Goal: Information Seeking & Learning: Learn about a topic

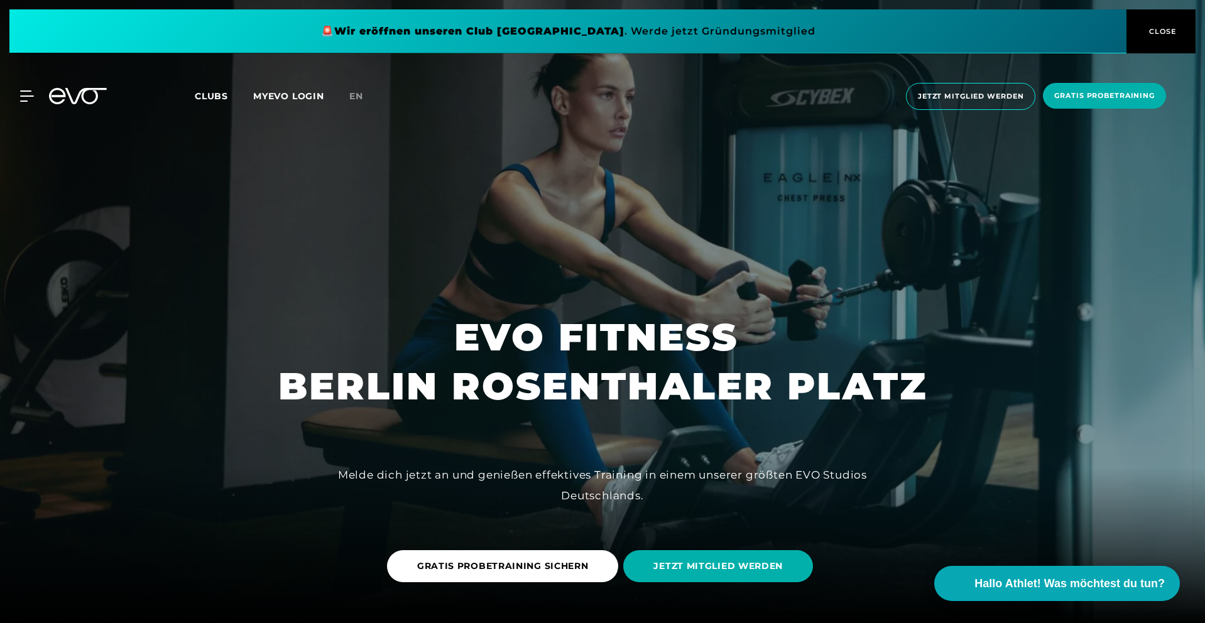
click at [219, 94] on span "Clubs" at bounding box center [211, 96] width 33 height 11
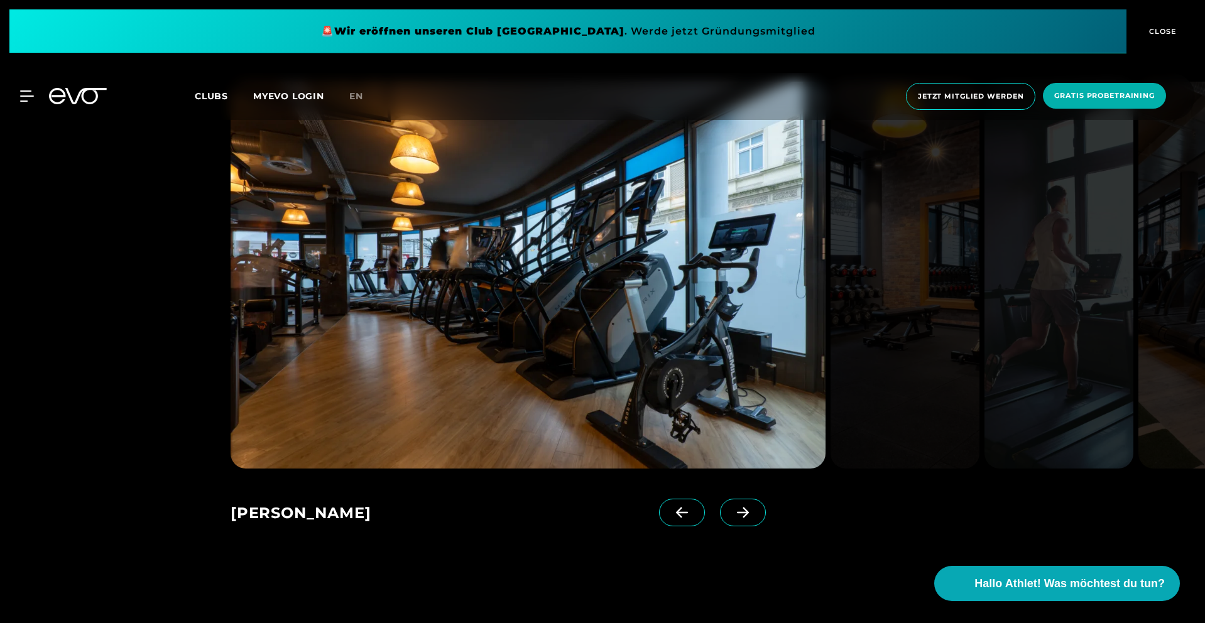
scroll to position [1187, 0]
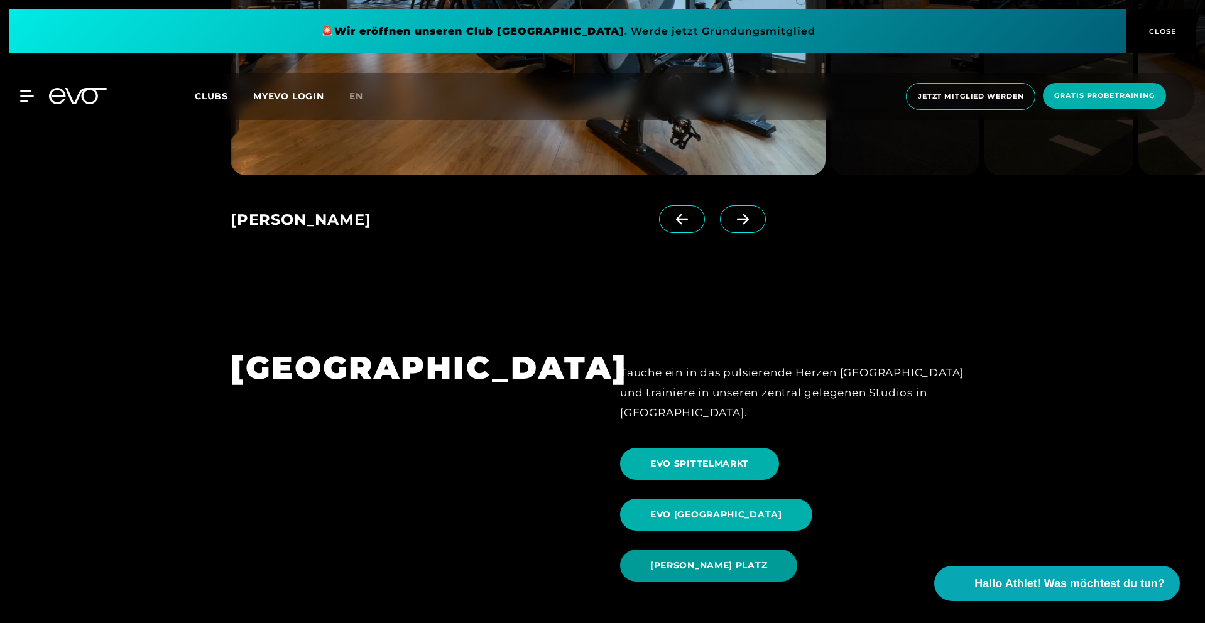
click at [721, 559] on span "[PERSON_NAME] PLATZ" at bounding box center [708, 565] width 117 height 13
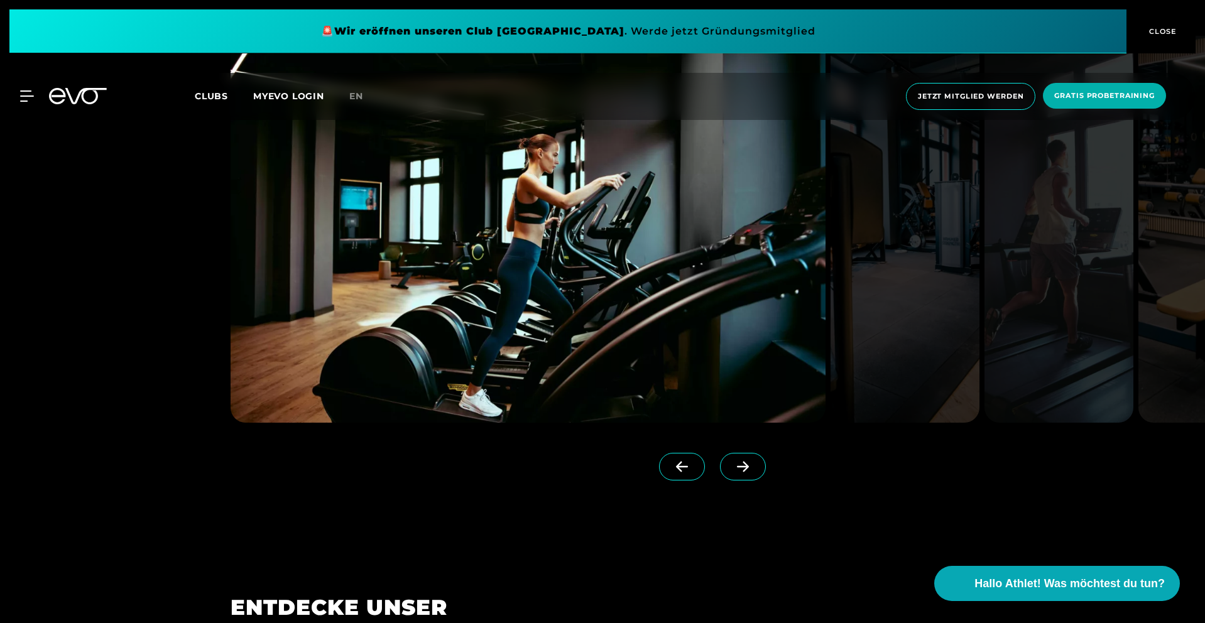
scroll to position [1343, 0]
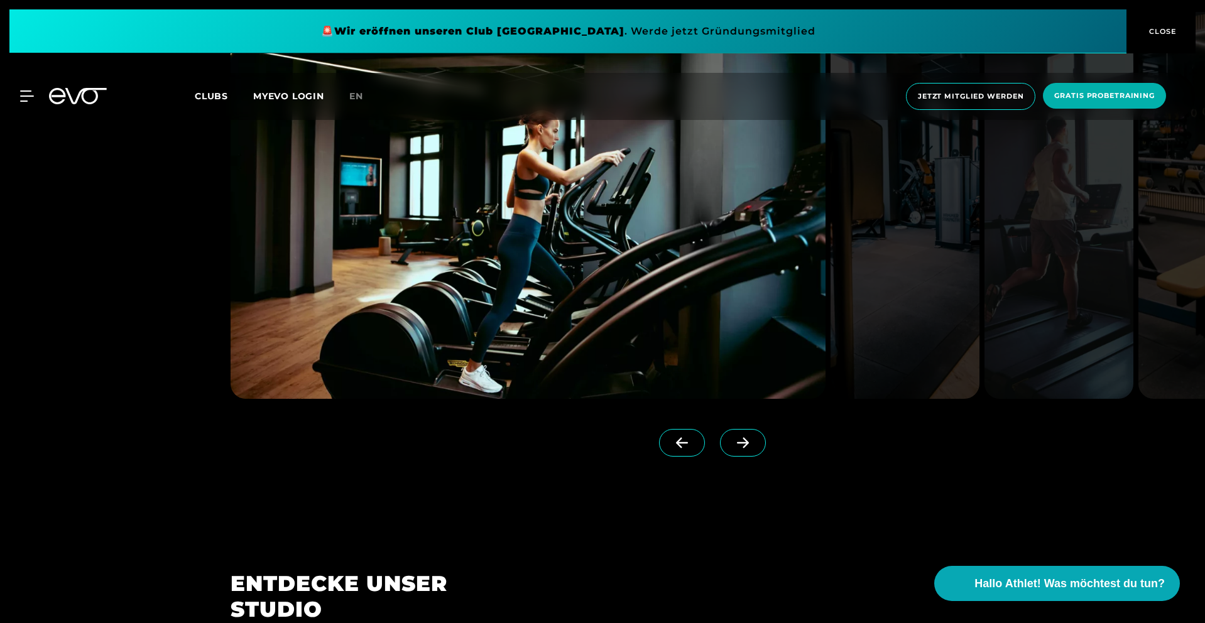
click at [725, 449] on span at bounding box center [743, 443] width 46 height 28
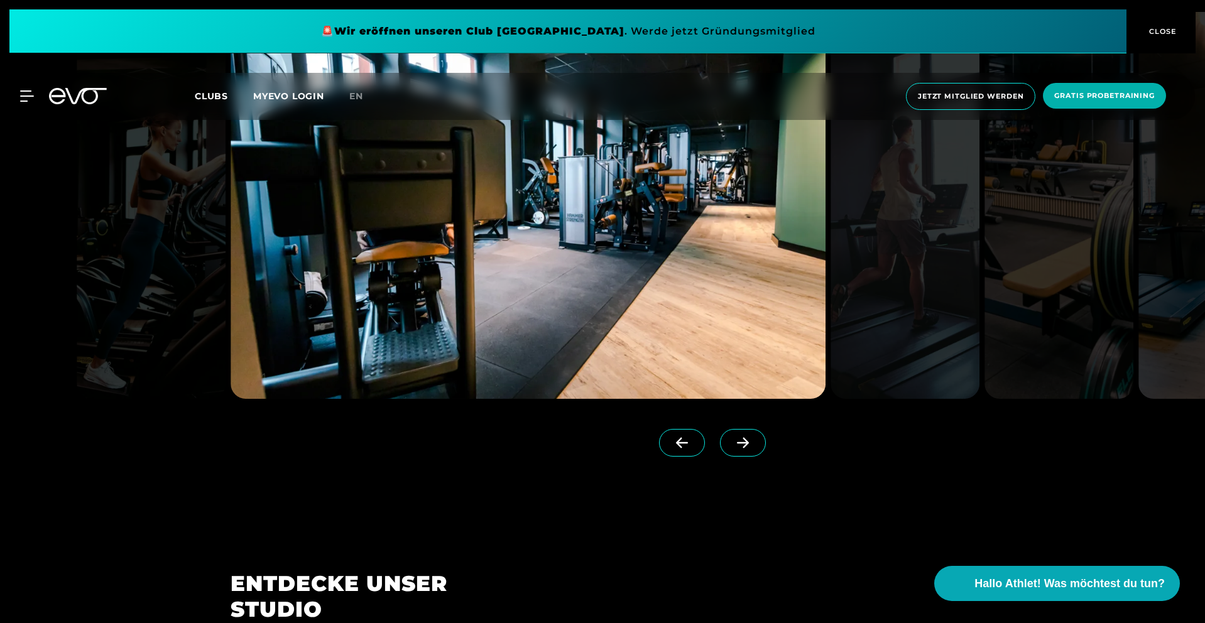
click at [725, 449] on span at bounding box center [743, 443] width 46 height 28
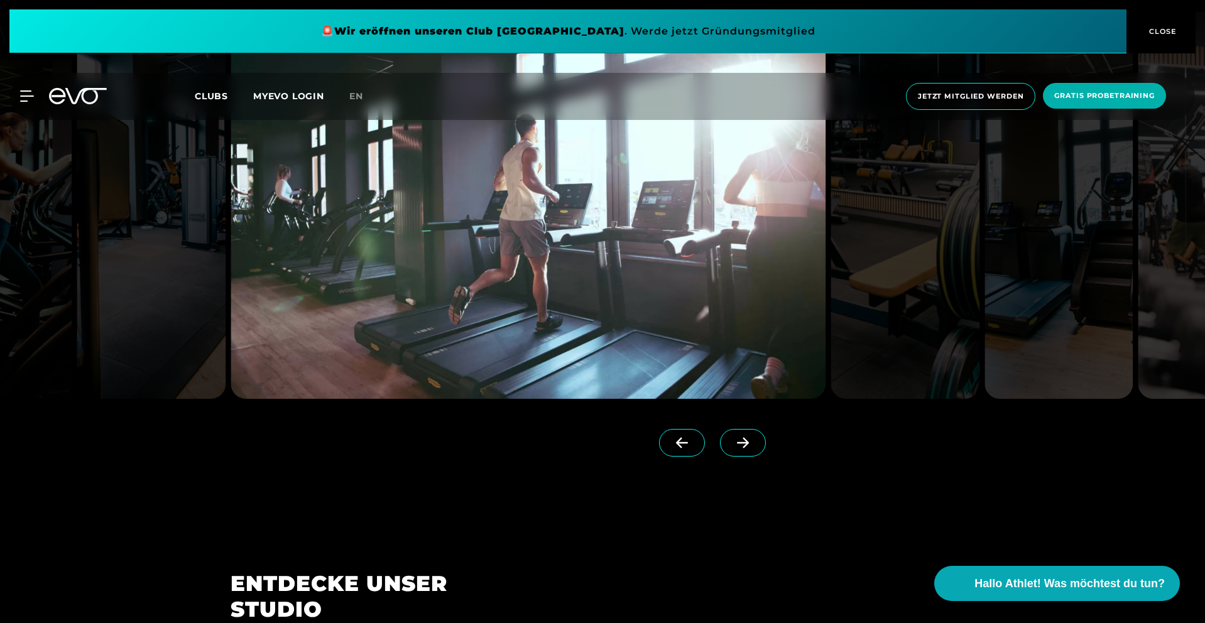
click at [725, 449] on span at bounding box center [743, 443] width 46 height 28
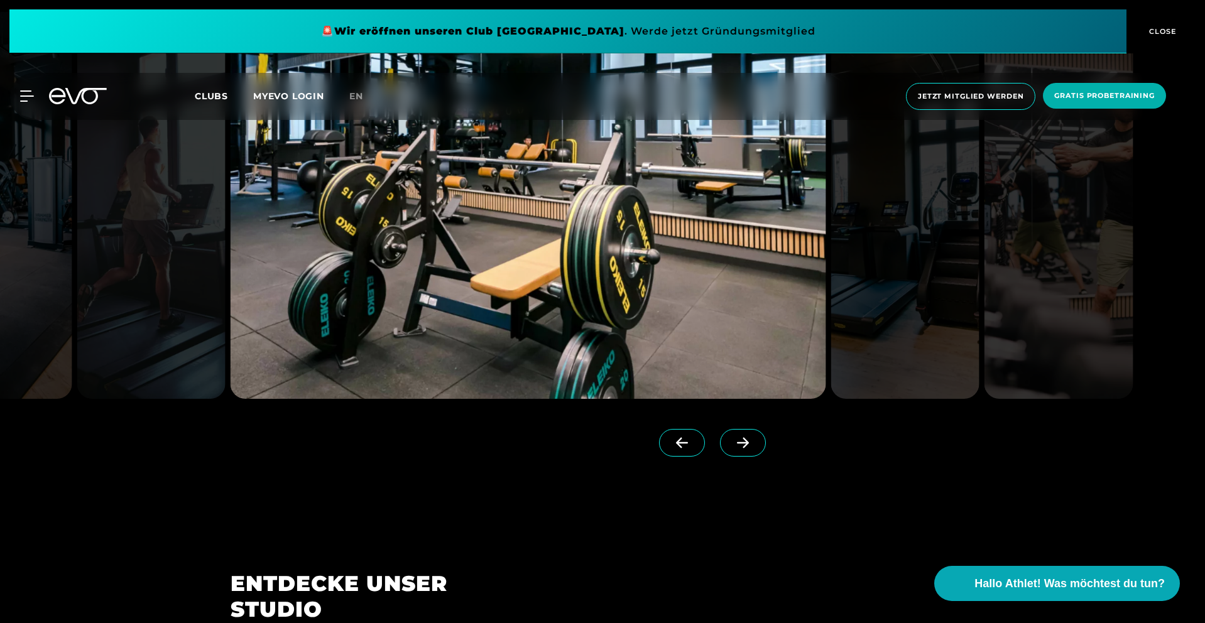
click at [725, 449] on span at bounding box center [743, 443] width 46 height 28
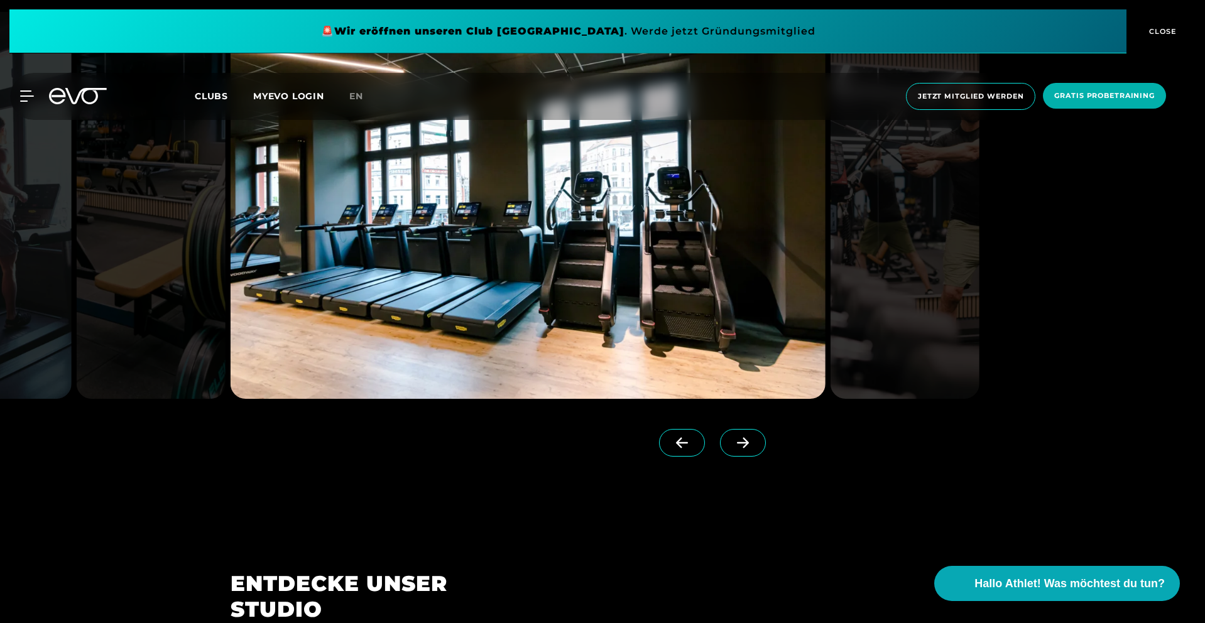
click at [725, 449] on span at bounding box center [743, 443] width 46 height 28
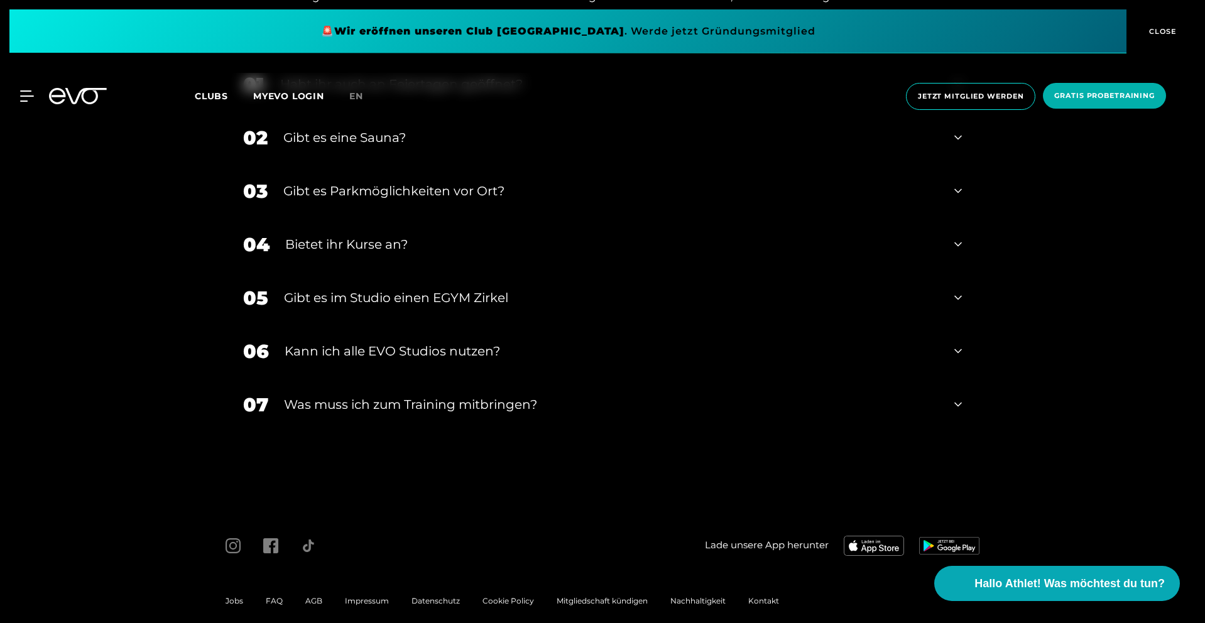
scroll to position [4956, 0]
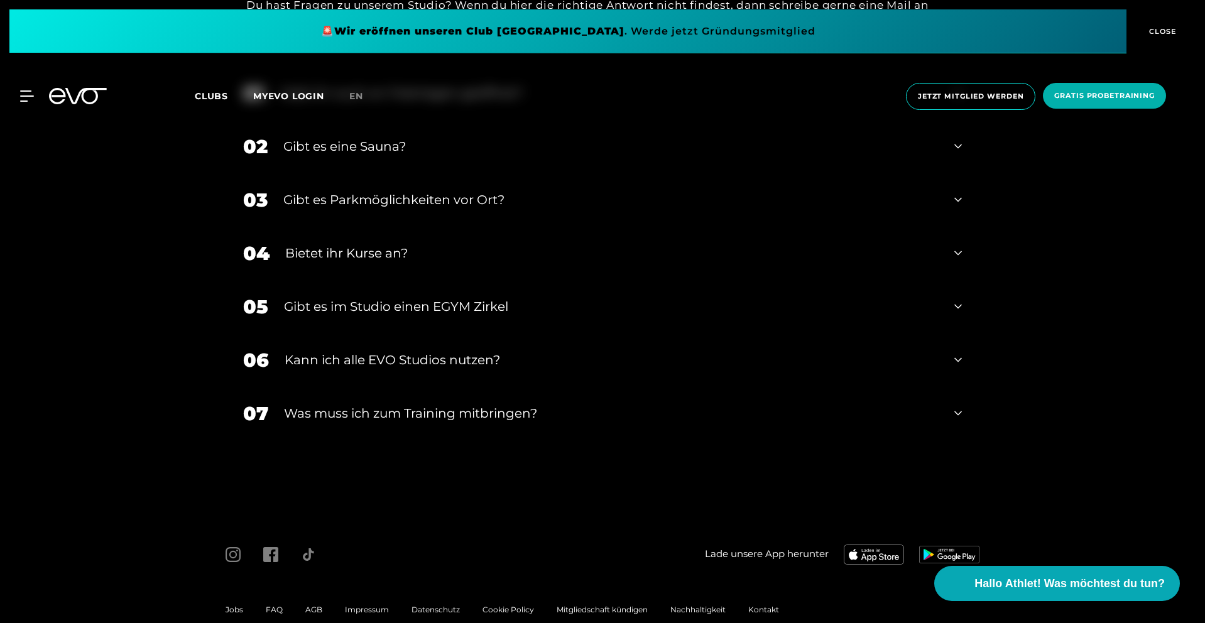
click at [386, 141] on div "Gibt es eine Sauna?" at bounding box center [611, 146] width 656 height 19
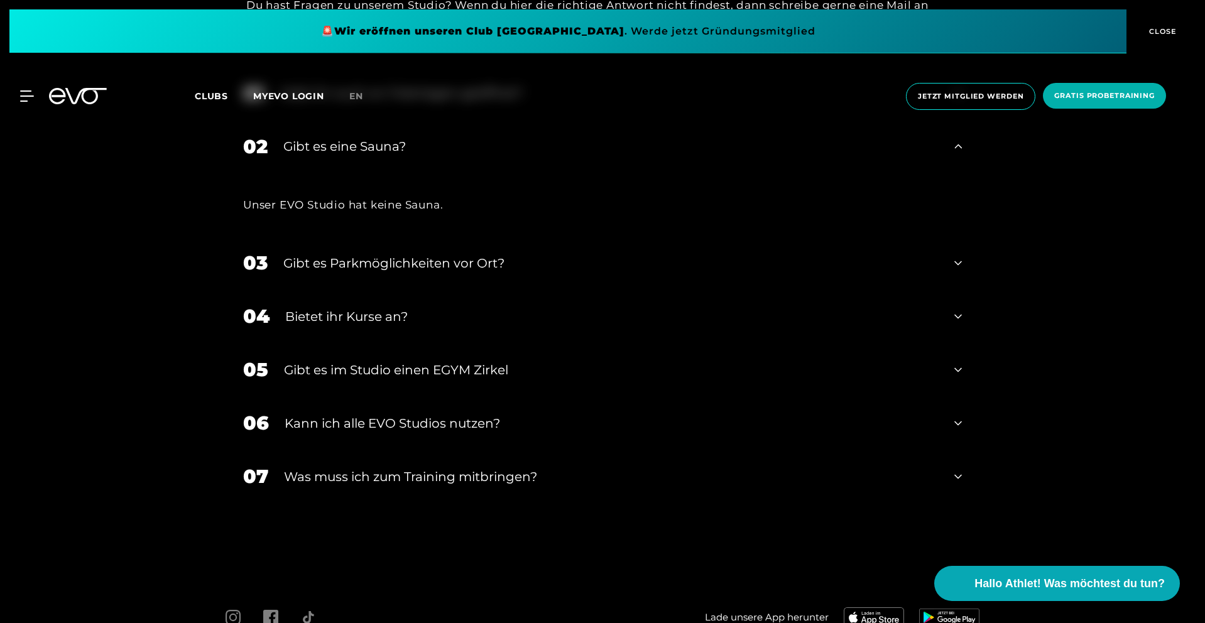
click at [385, 146] on div "Gibt es eine Sauna?" at bounding box center [611, 146] width 656 height 19
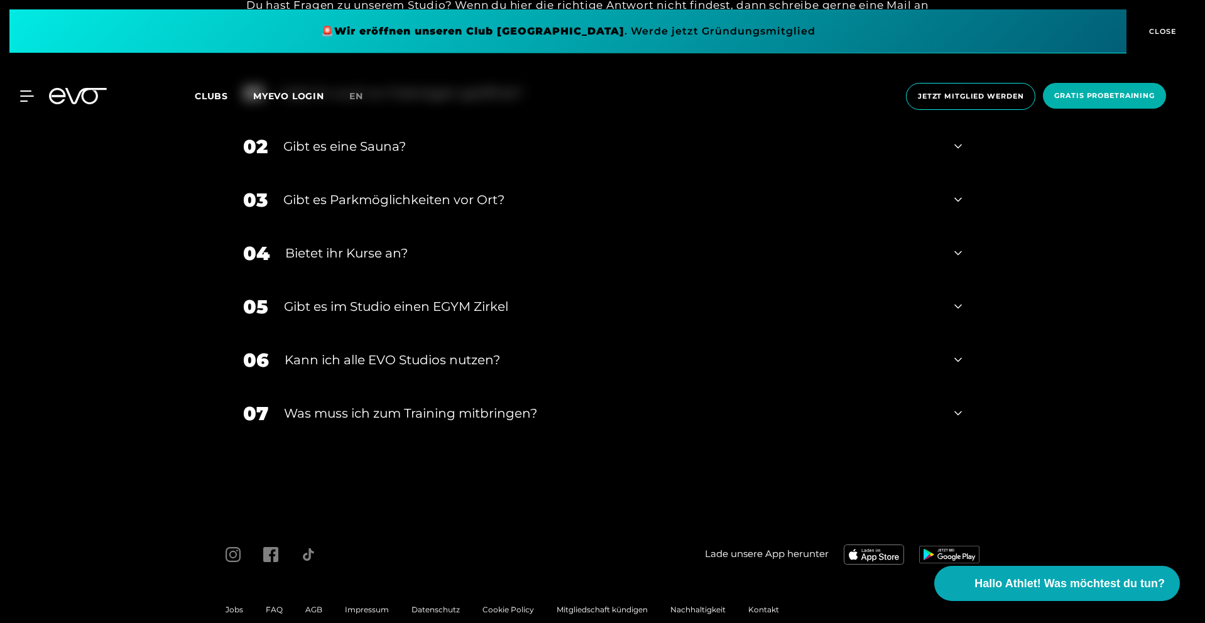
click at [408, 200] on div "Gibt es Parkmöglichkeiten vor Ort?" at bounding box center [611, 199] width 656 height 19
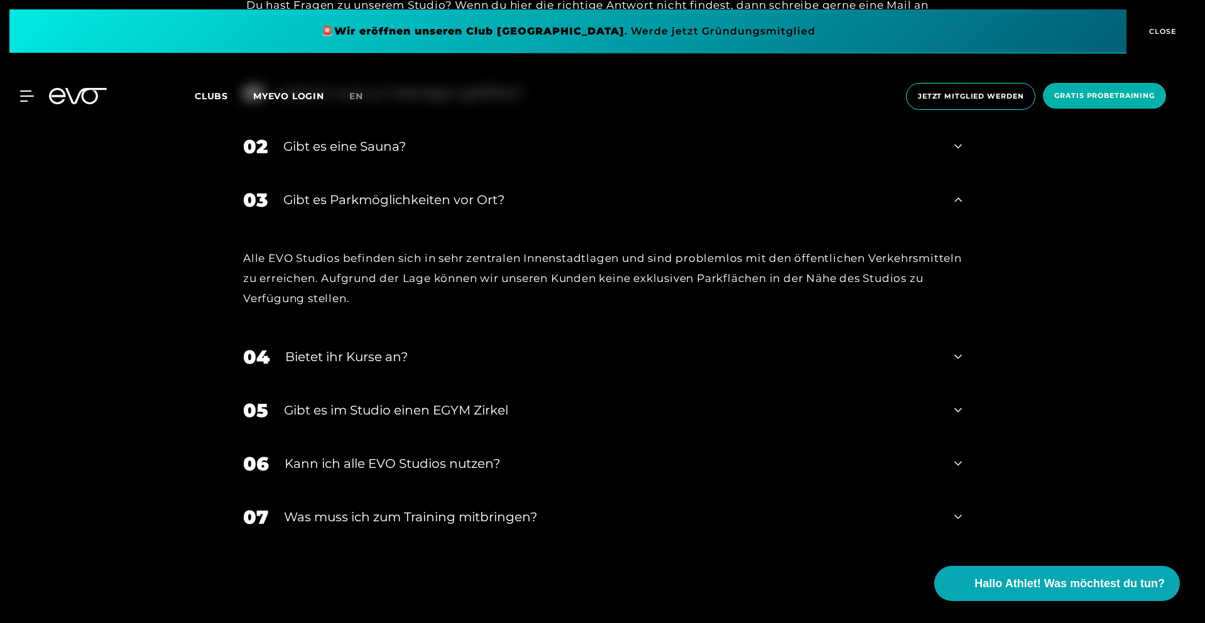
click at [408, 200] on div "Gibt es Parkmöglichkeiten vor Ort?" at bounding box center [611, 199] width 656 height 19
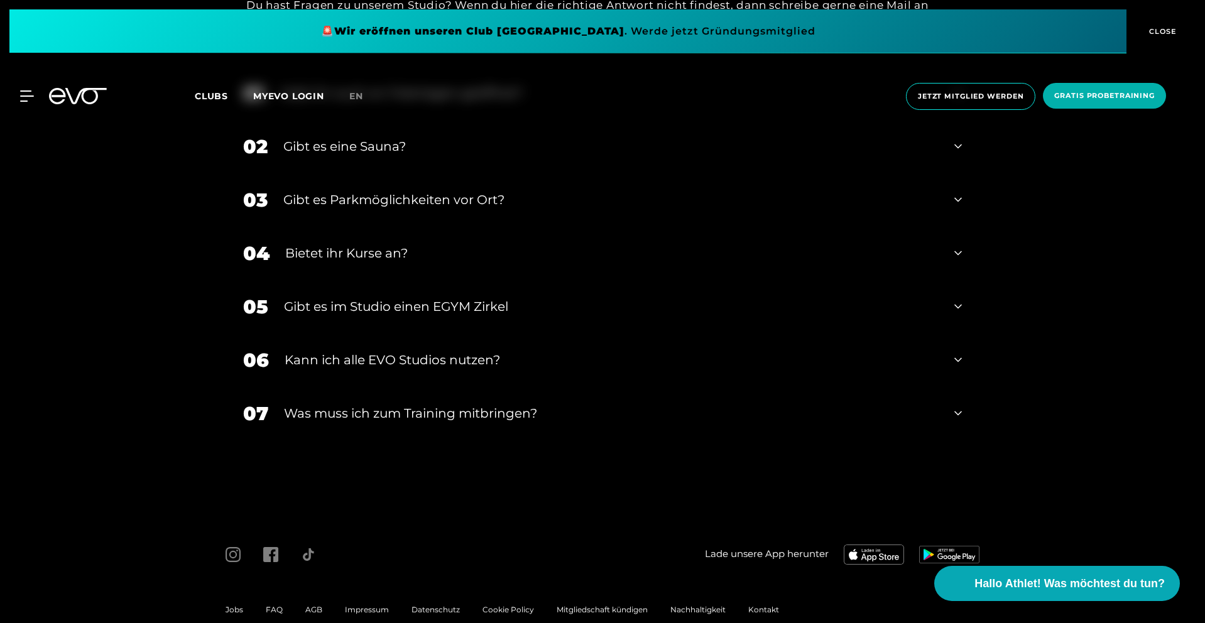
click at [393, 248] on div "Bietet ihr Kurse an?" at bounding box center [612, 253] width 654 height 19
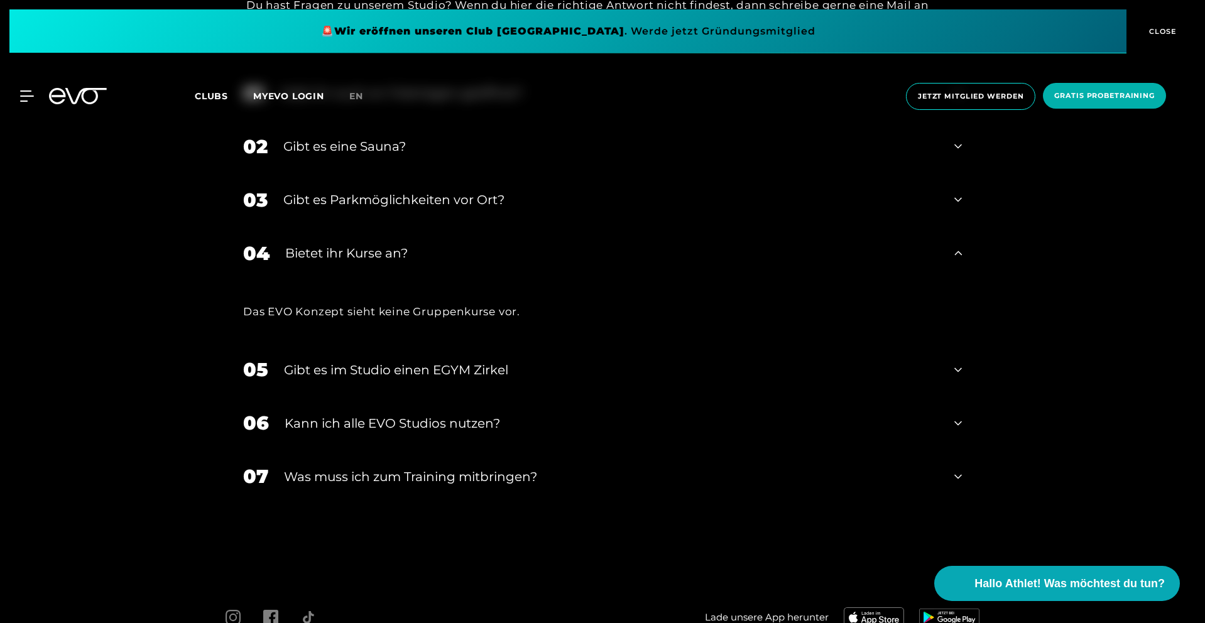
click at [393, 248] on div "Bietet ihr Kurse an?" at bounding box center [612, 253] width 654 height 19
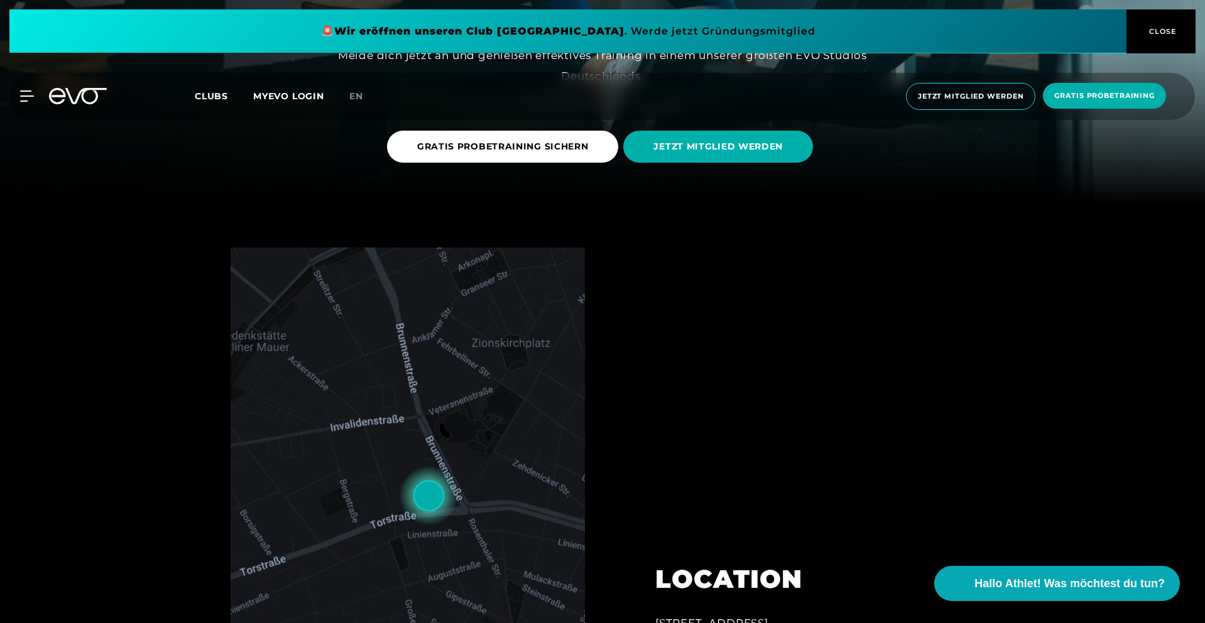
scroll to position [482, 0]
